Goal: Task Accomplishment & Management: Complete application form

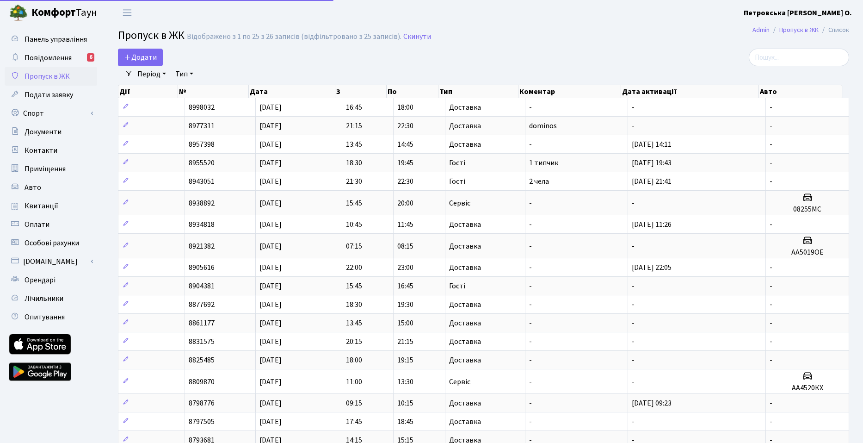
select select "25"
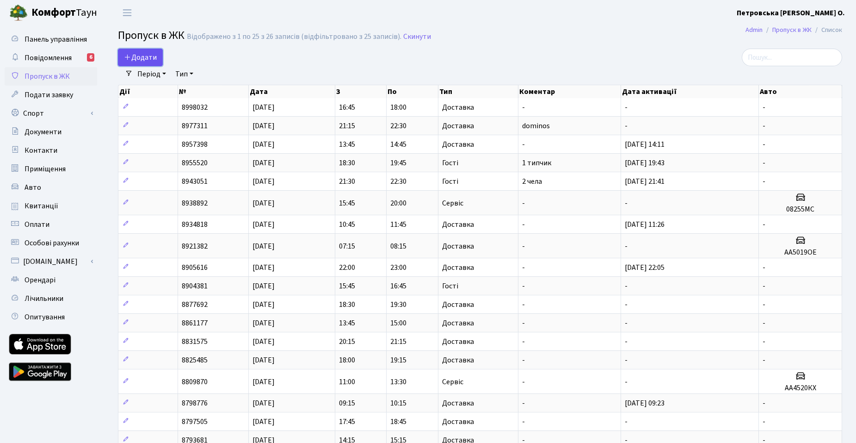
click at [158, 57] on link "Додати" at bounding box center [140, 58] width 45 height 18
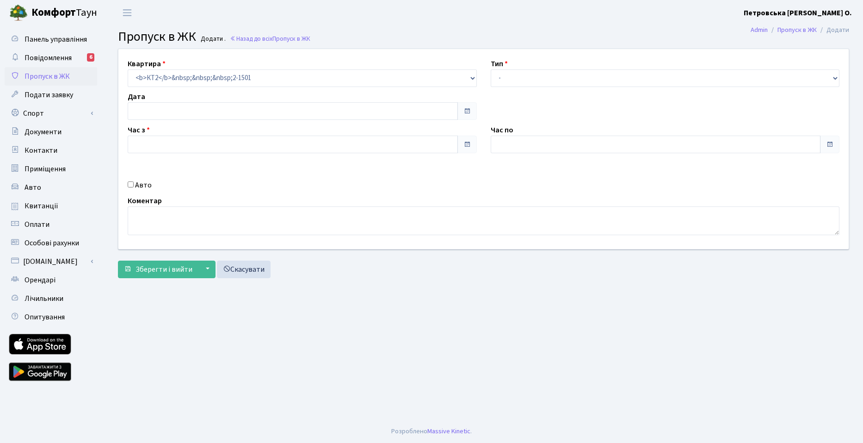
type input "[DATE]"
type input "19:00"
type input "20:15"
click at [527, 75] on select "- Доставка Таксі Гості Сервіс" at bounding box center [665, 78] width 349 height 18
select select "3"
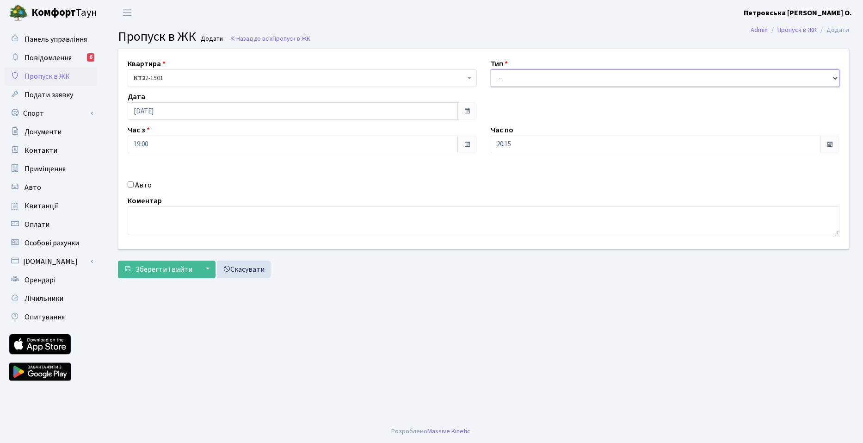
click at [491, 69] on select "- Доставка Таксі Гості Сервіс" at bounding box center [665, 78] width 349 height 18
